Goal: Use online tool/utility: Utilize a website feature to perform a specific function

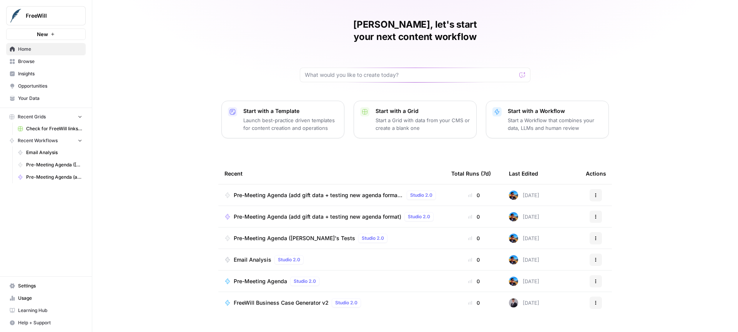
scroll to position [22, 0]
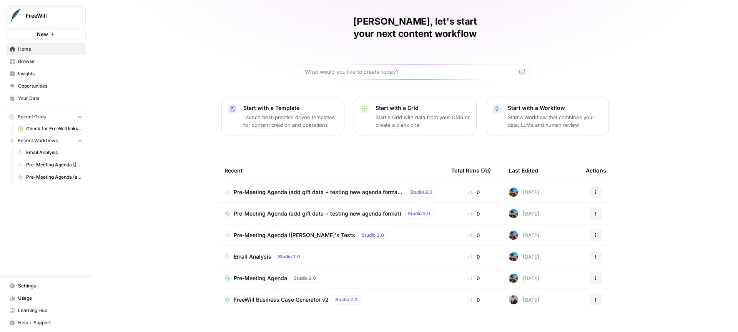
click at [45, 64] on span "Browse" at bounding box center [50, 61] width 64 height 7
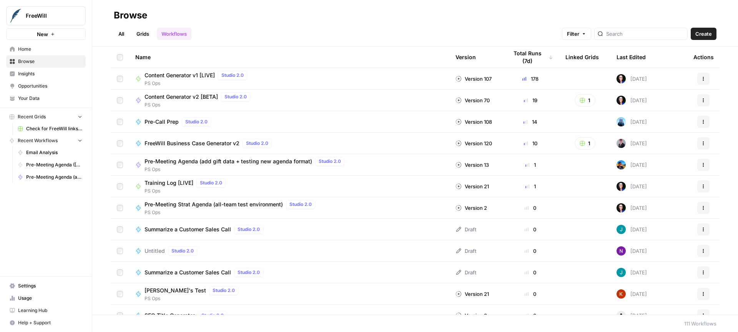
click at [585, 99] on button "1" at bounding box center [584, 100] width 21 height 12
click at [206, 99] on span "Content Generator v2 [BETA]" at bounding box center [180, 97] width 73 height 8
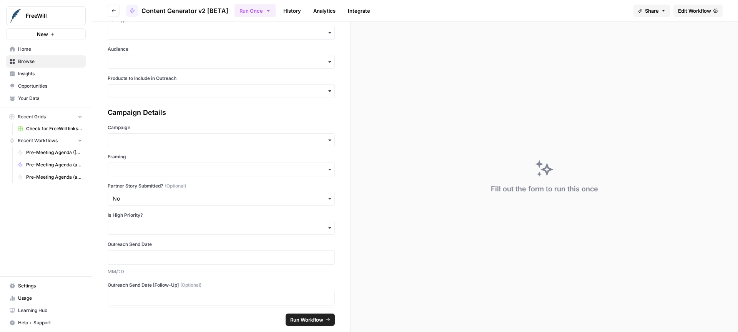
scroll to position [198, 0]
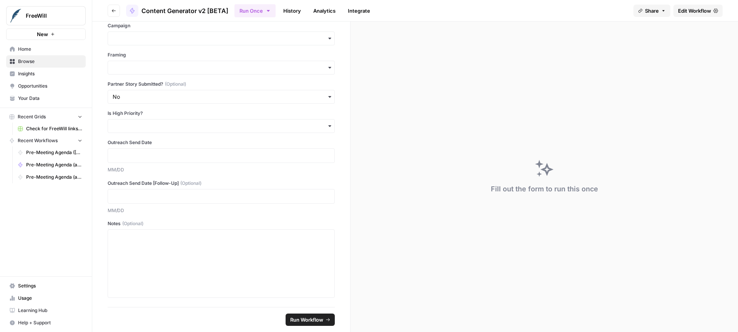
click at [686, 10] on span "Edit Workflow" at bounding box center [694, 11] width 33 height 8
